Goal: Task Accomplishment & Management: Use online tool/utility

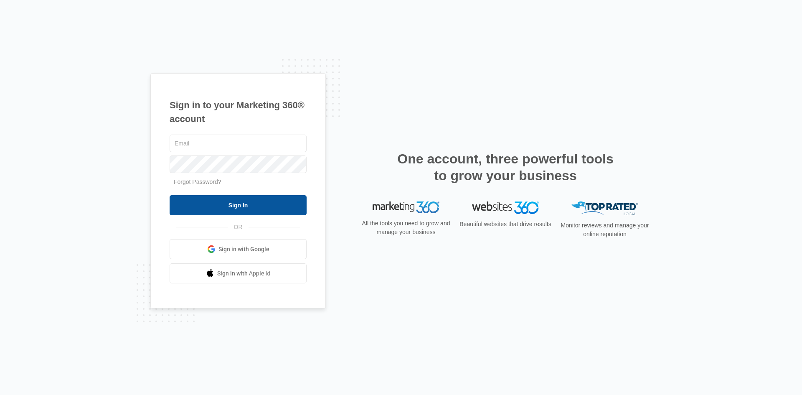
type input "[EMAIL_ADDRESS][DOMAIN_NAME]"
click at [234, 198] on input "Sign In" at bounding box center [238, 205] width 137 height 20
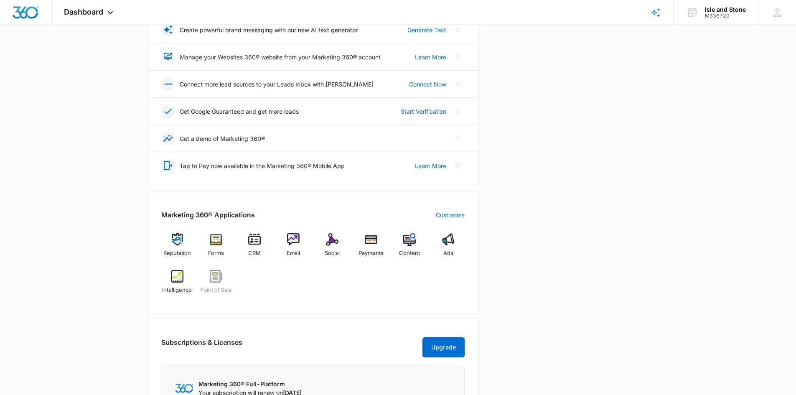
scroll to position [292, 0]
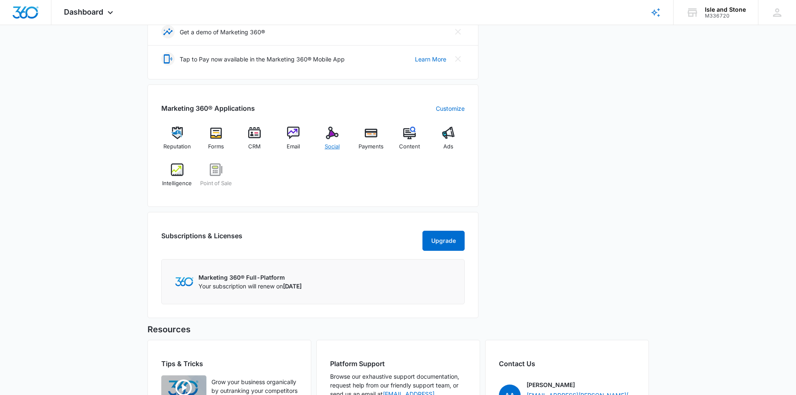
drag, startPoint x: 346, startPoint y: 129, endPoint x: 339, endPoint y: 130, distance: 7.6
click at [346, 129] on div "Social" at bounding box center [332, 142] width 32 height 30
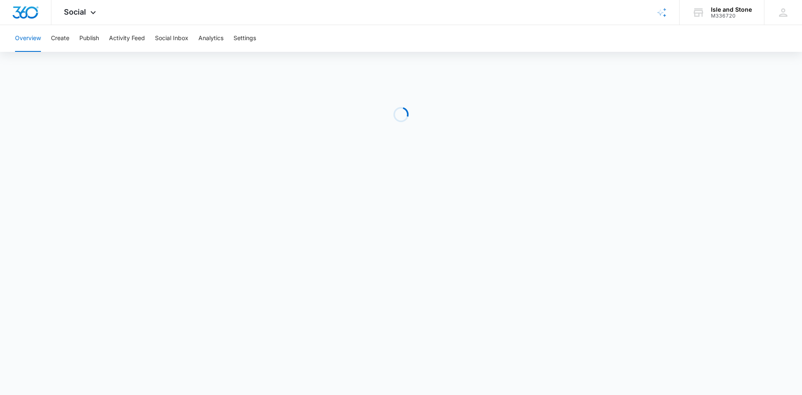
click at [339, 130] on div "Loading" at bounding box center [401, 114] width 802 height 125
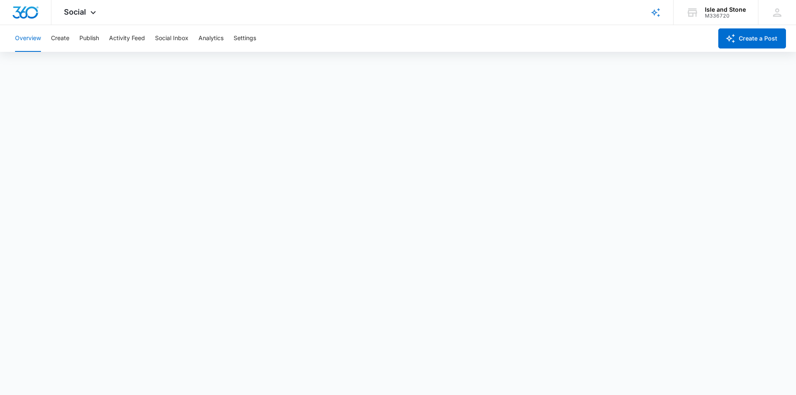
scroll to position [2, 0]
